Goal: Obtain resource: Obtain resource

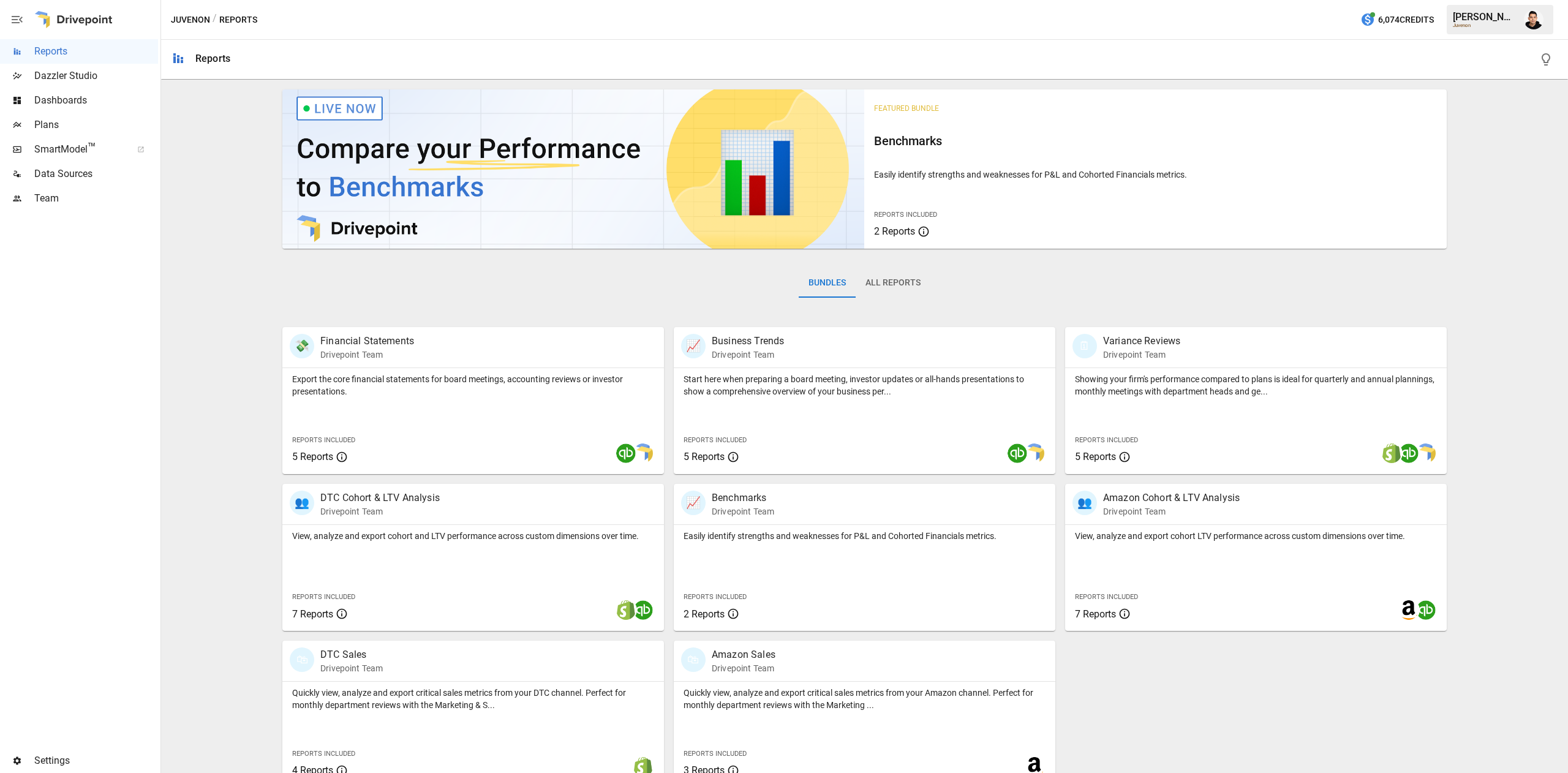
click at [51, 132] on span "Plans" at bounding box center [96, 125] width 124 height 15
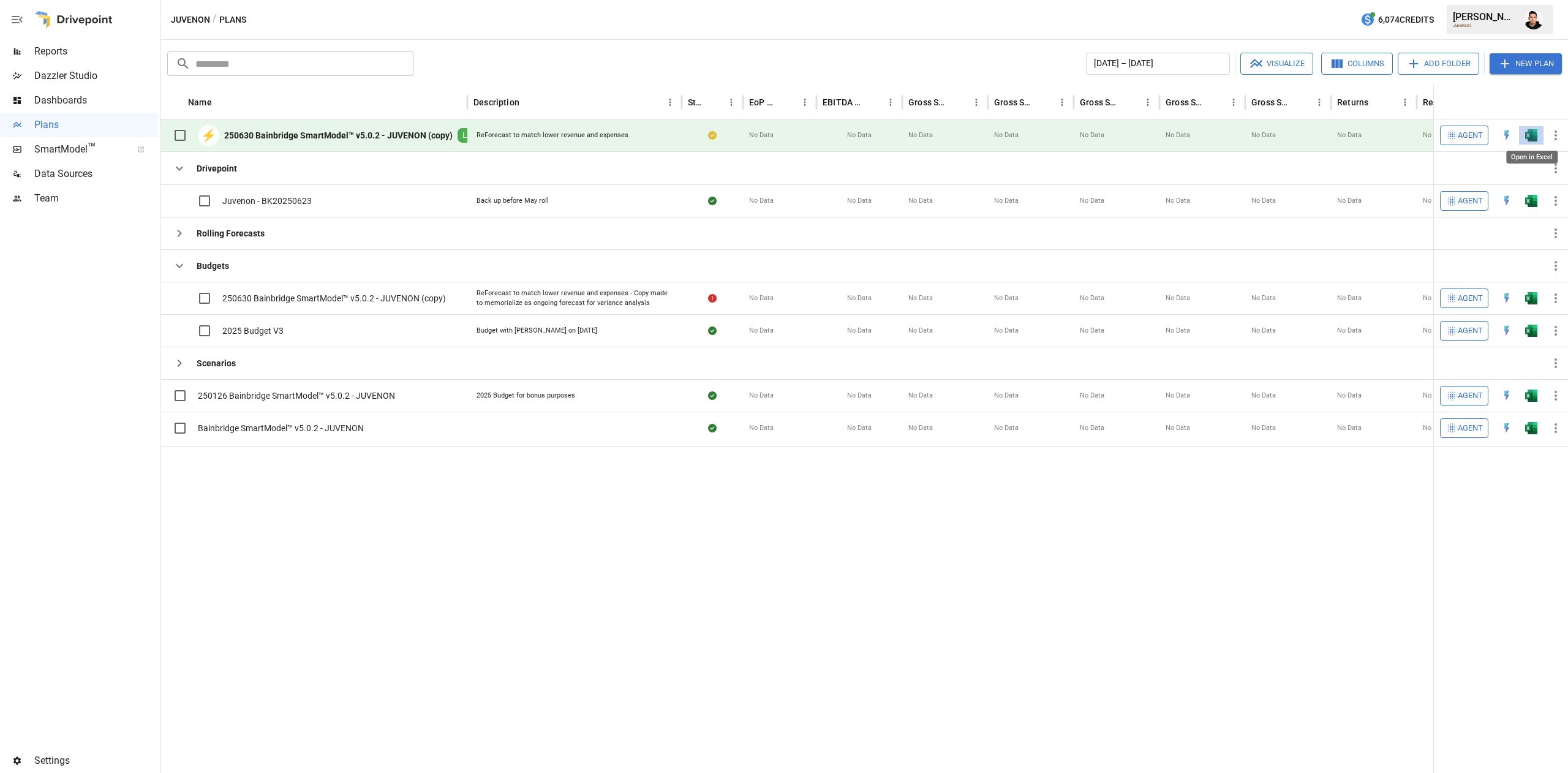
click at [1531, 133] on img "Open in Excel" at bounding box center [1531, 136] width 12 height 12
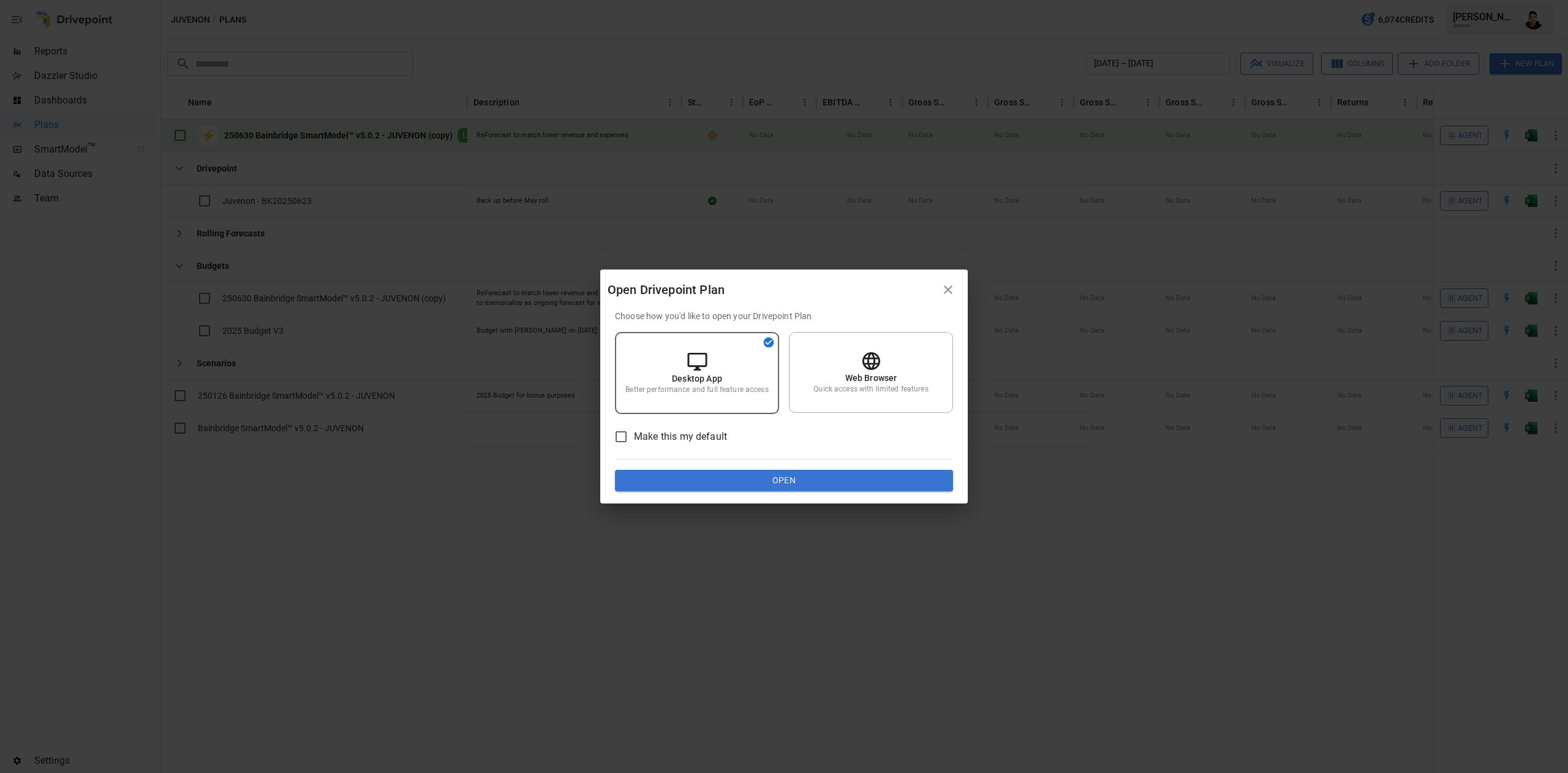
click at [833, 474] on button "Open" at bounding box center [784, 481] width 338 height 22
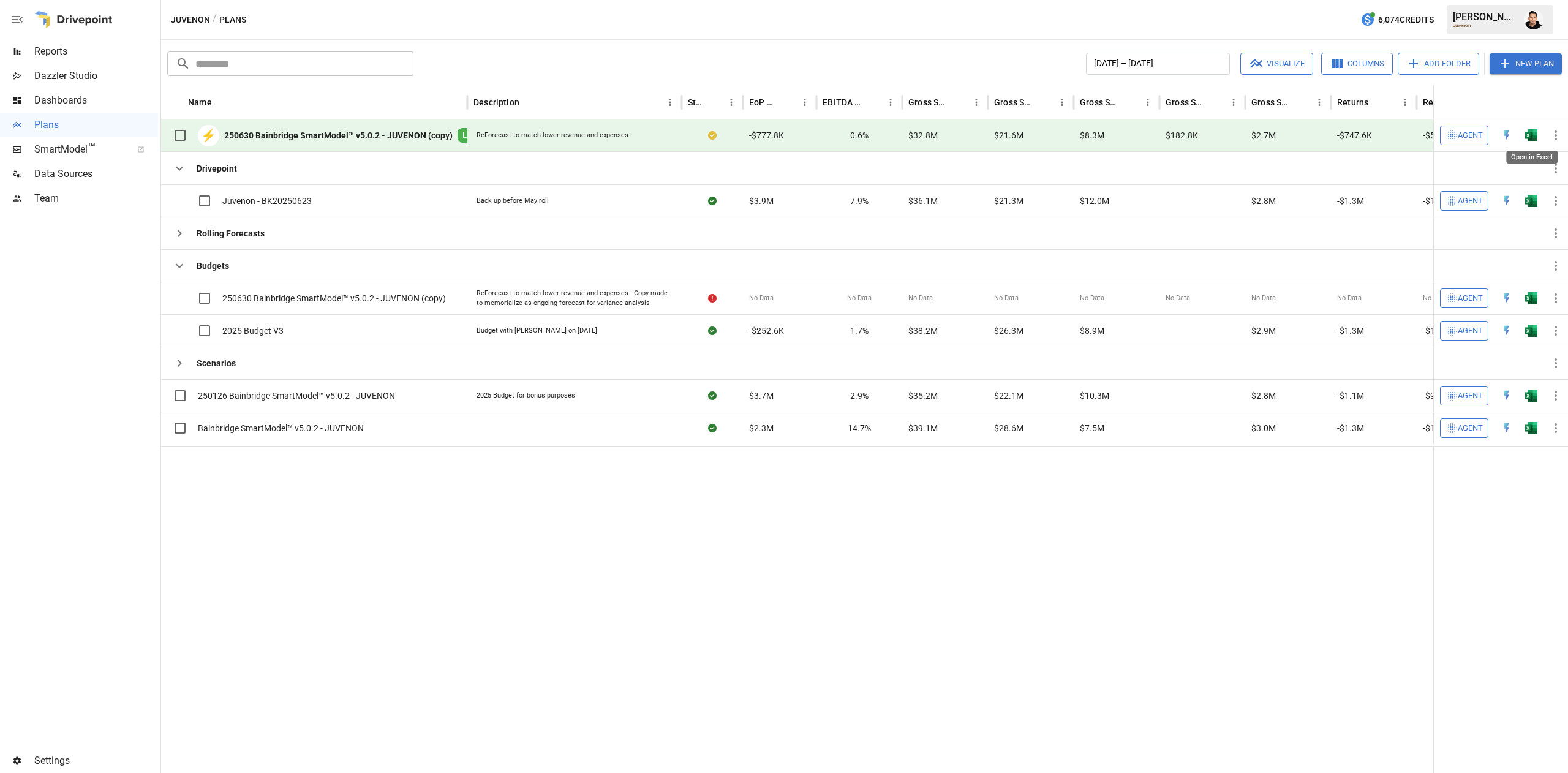
click at [1528, 136] on img "Open in Excel" at bounding box center [1531, 136] width 12 height 12
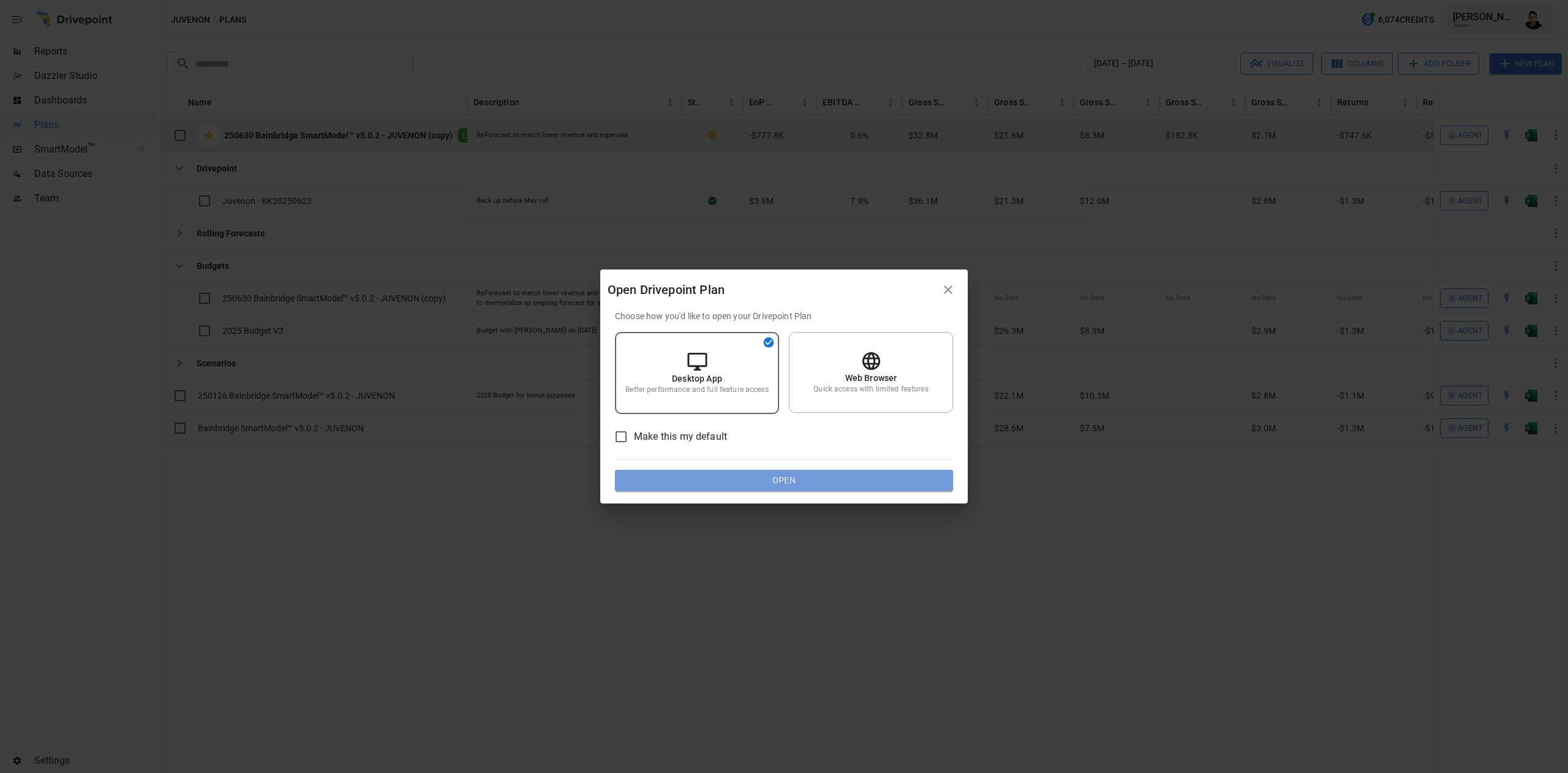
click at [832, 482] on button "Open" at bounding box center [784, 481] width 338 height 22
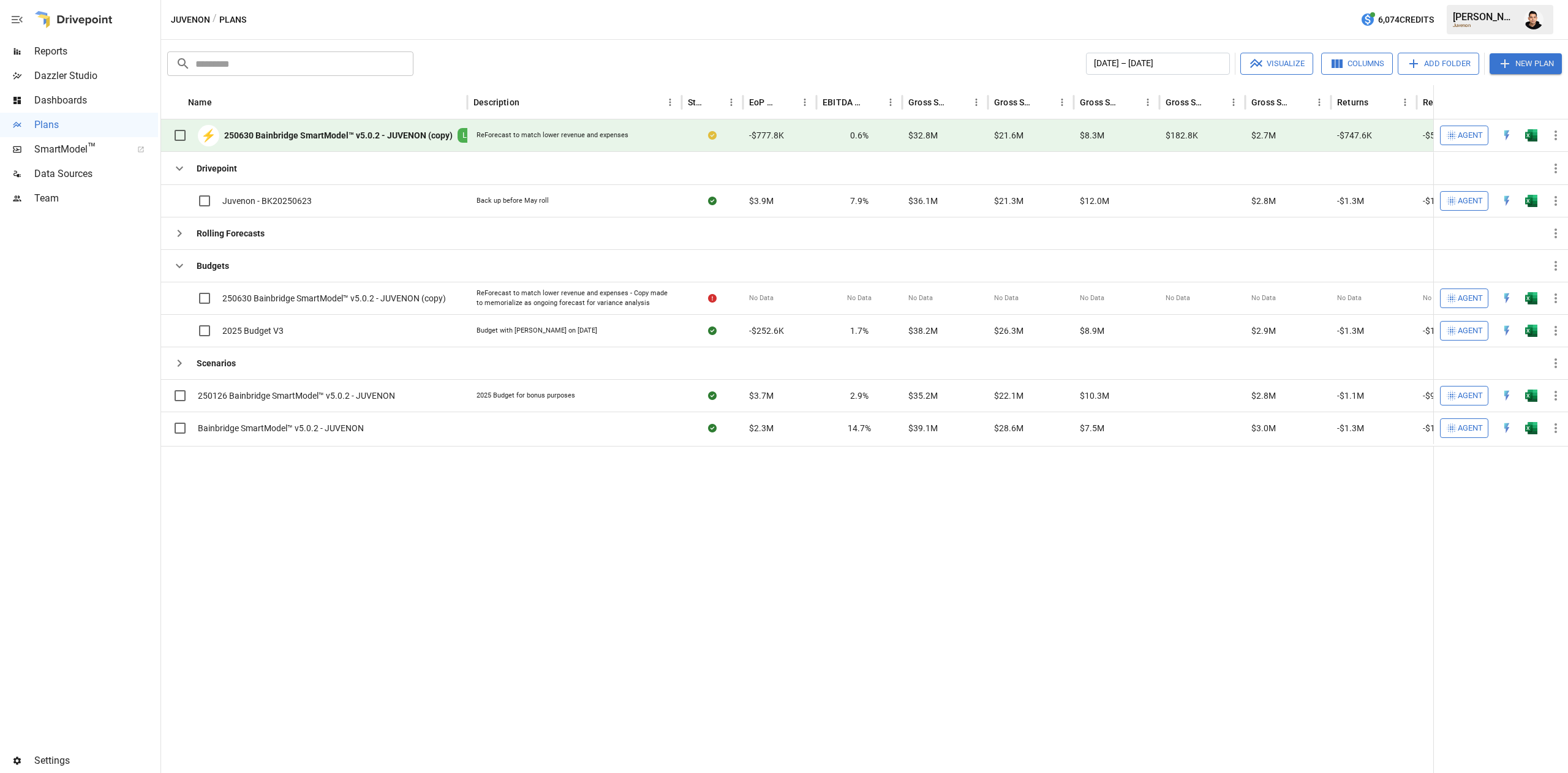
click at [1534, 129] on img "Open in Excel" at bounding box center [1531, 136] width 12 height 12
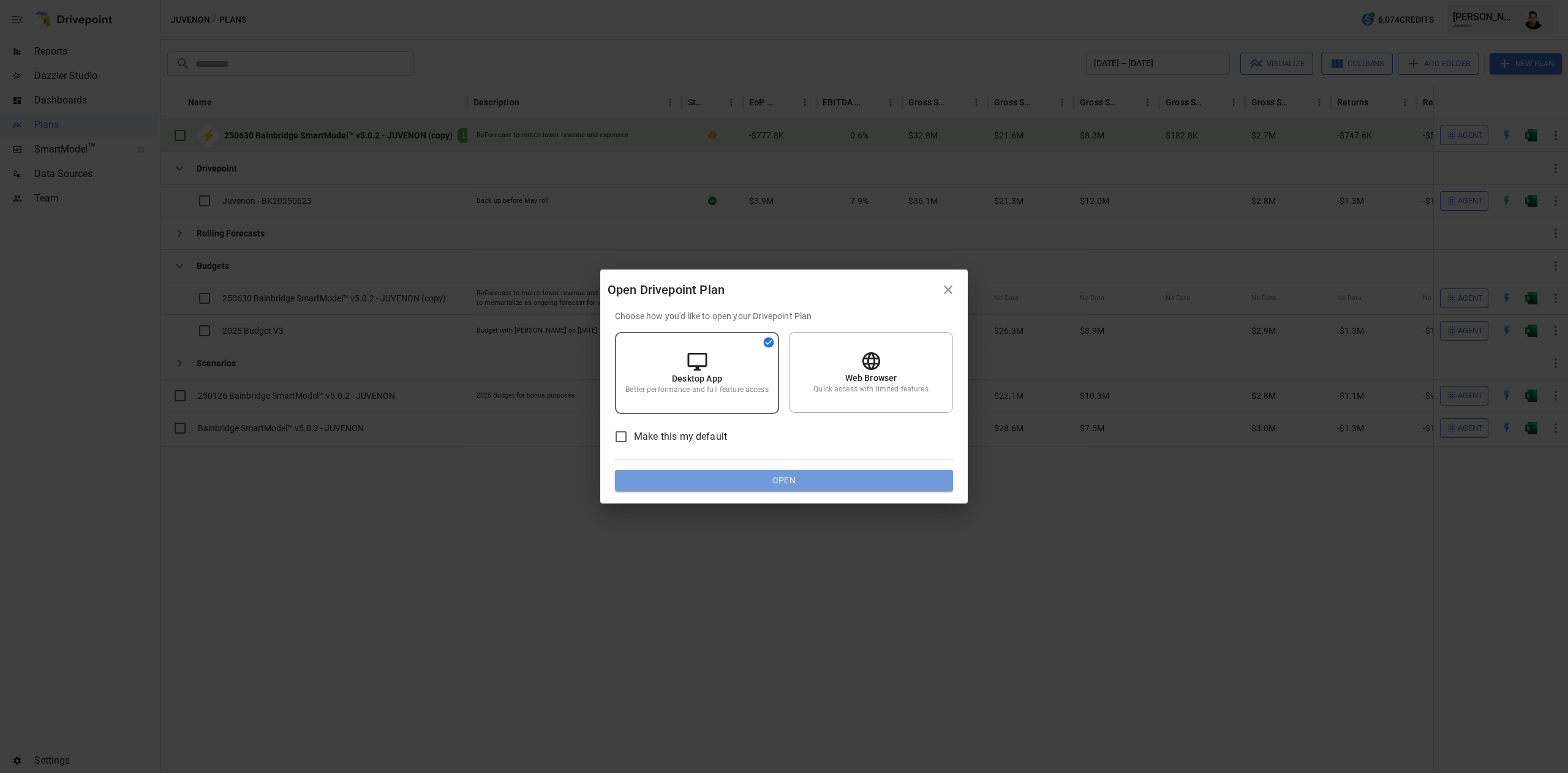
click at [691, 478] on button "Open" at bounding box center [784, 481] width 338 height 22
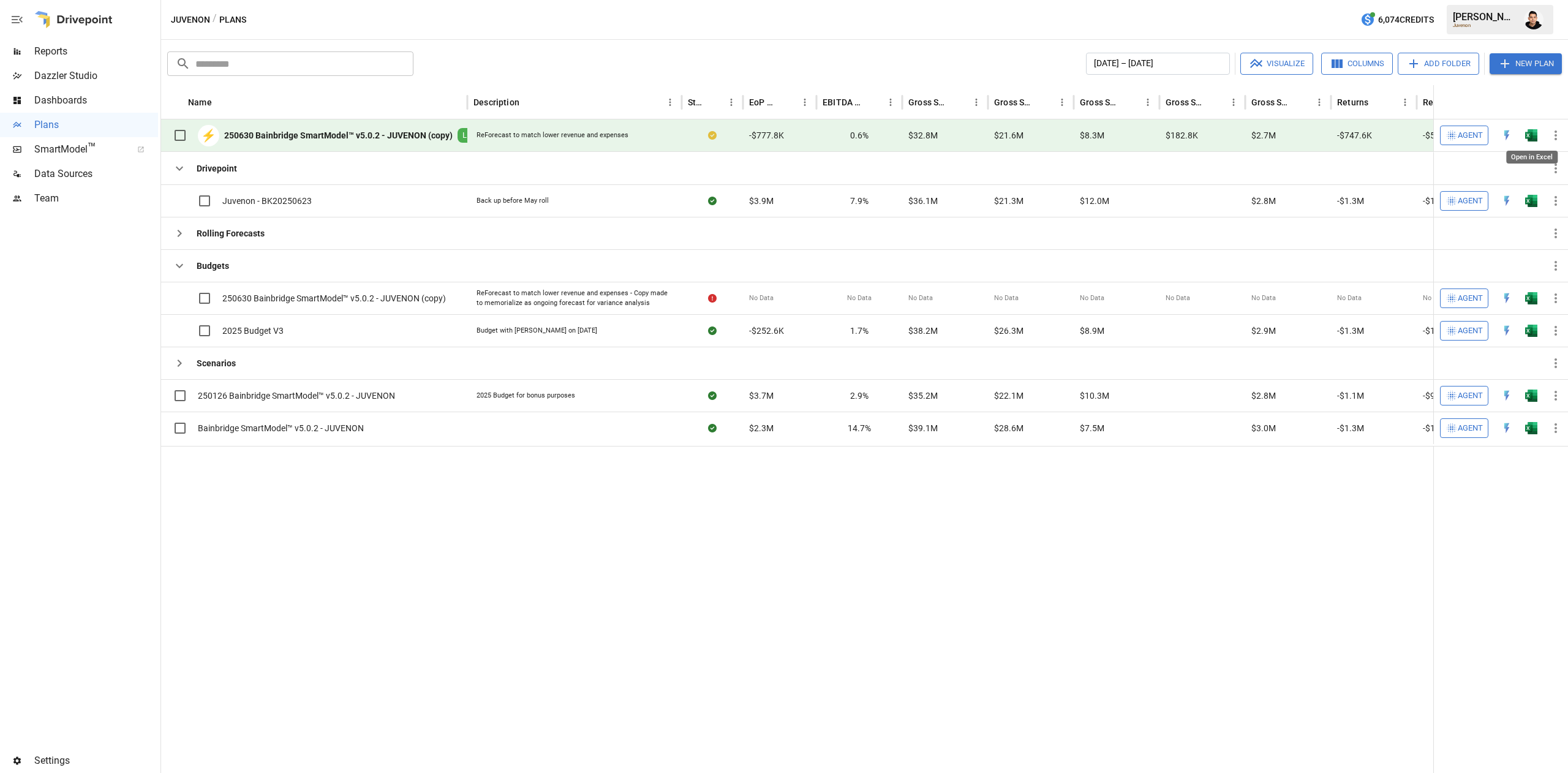
click at [1535, 130] on img "Open in Excel" at bounding box center [1531, 136] width 12 height 12
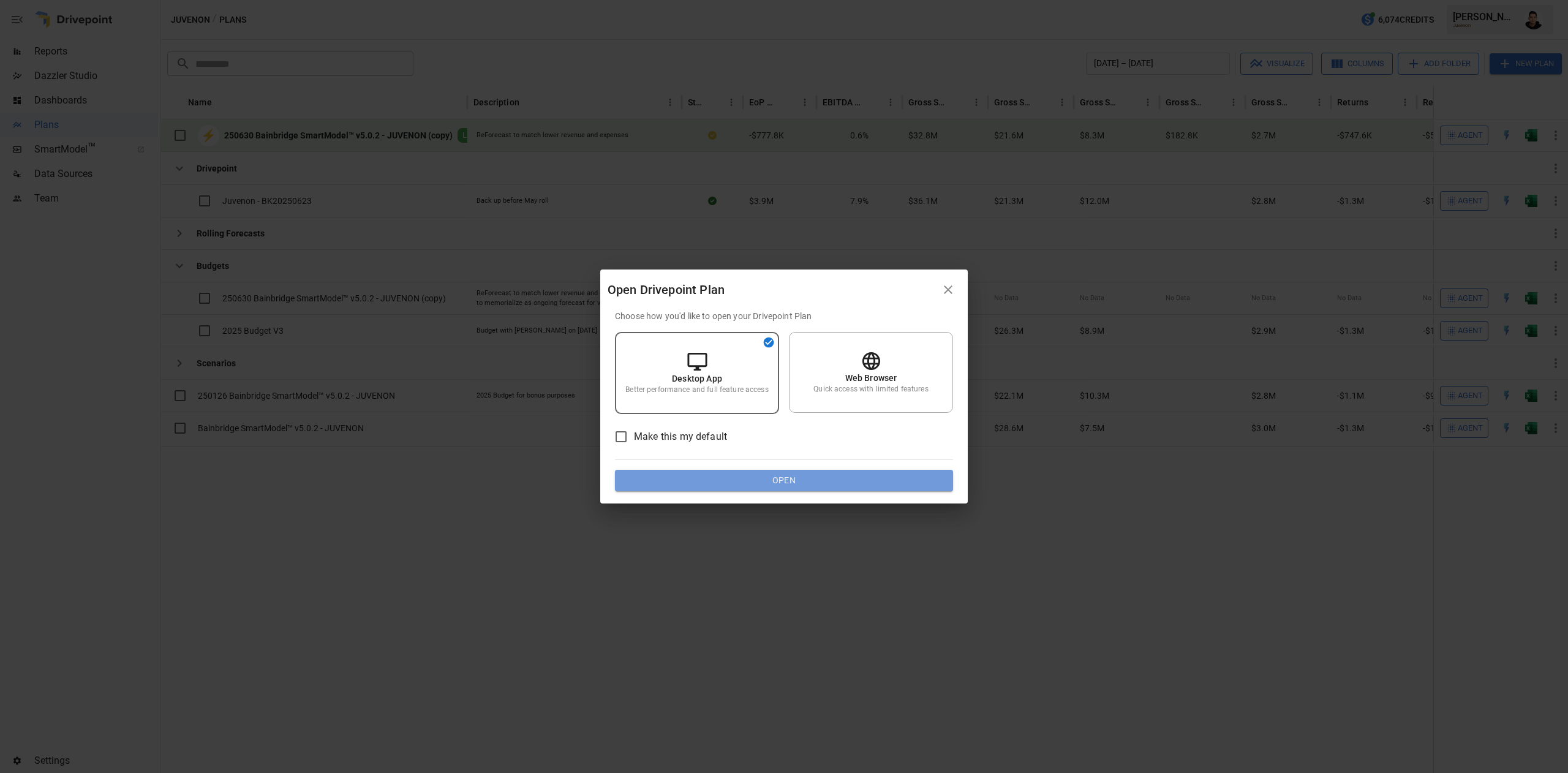
click at [792, 489] on button "Open" at bounding box center [784, 481] width 338 height 22
